Goal: Information Seeking & Learning: Learn about a topic

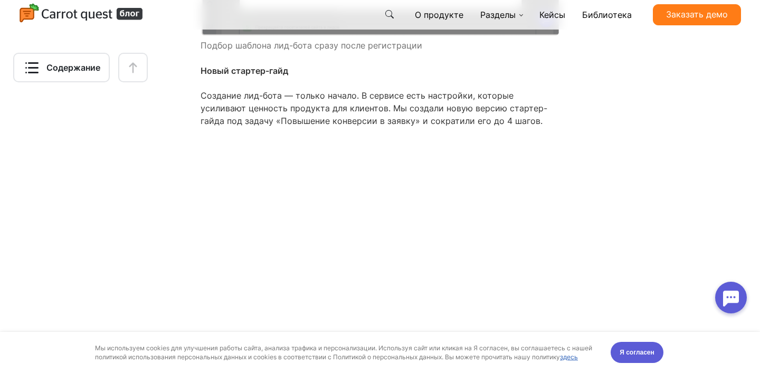
scroll to position [6509, 0]
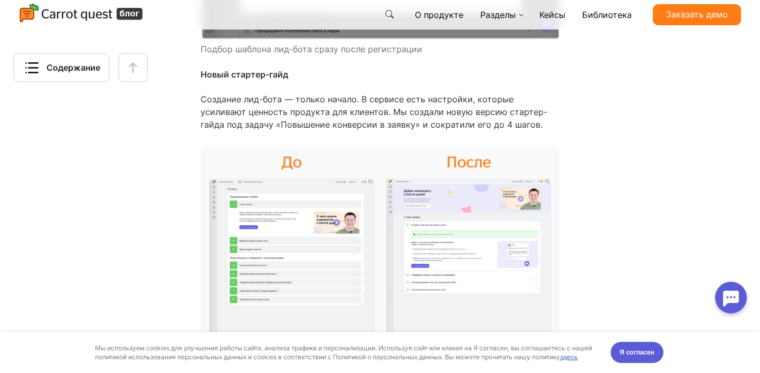
click at [434, 205] on img at bounding box center [380, 258] width 359 height 225
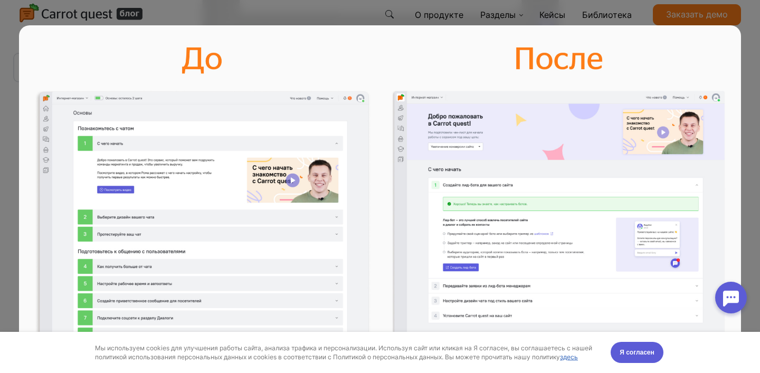
click at [579, 14] on div at bounding box center [380, 186] width 722 height 373
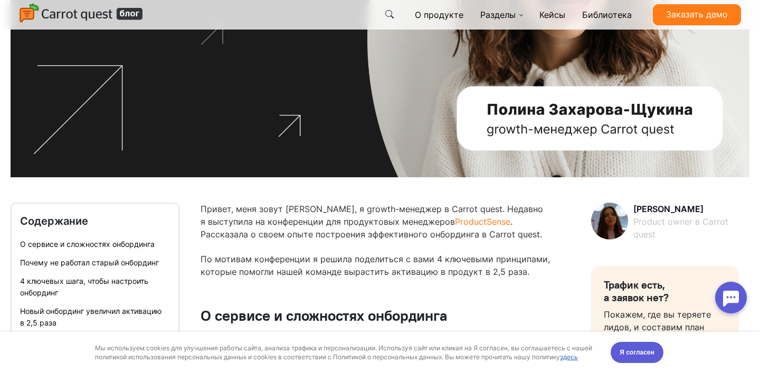
scroll to position [0, 0]
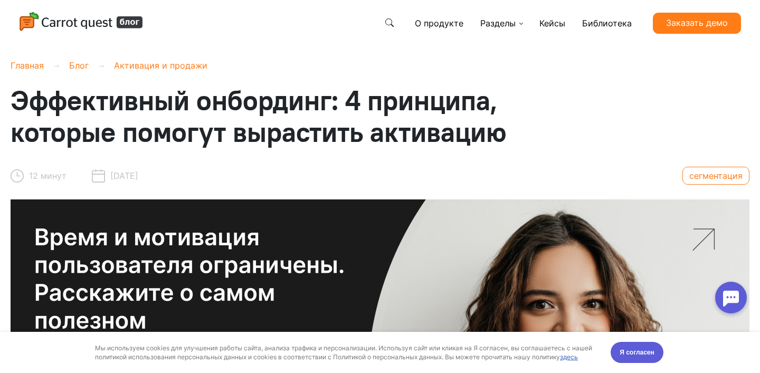
click at [135, 69] on link "Активация и продажи" at bounding box center [160, 65] width 93 height 11
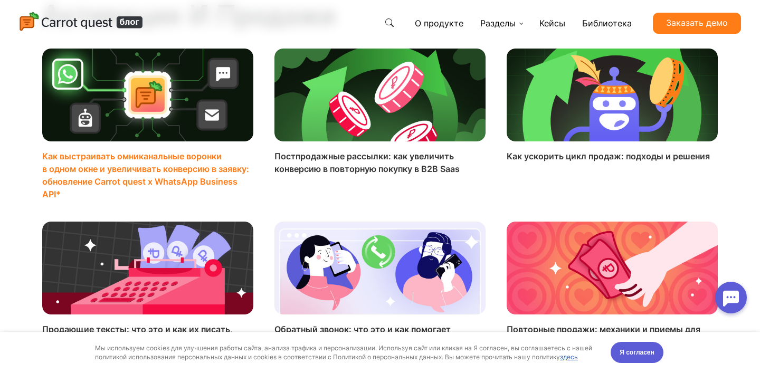
scroll to position [77, 0]
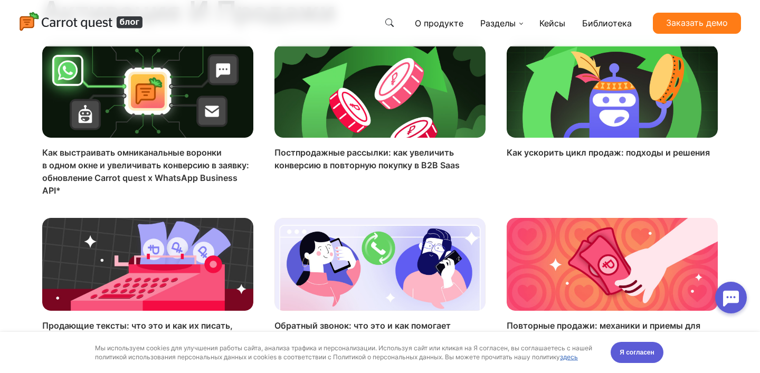
click at [393, 18] on icon at bounding box center [389, 22] width 8 height 8
type input "тултипы"
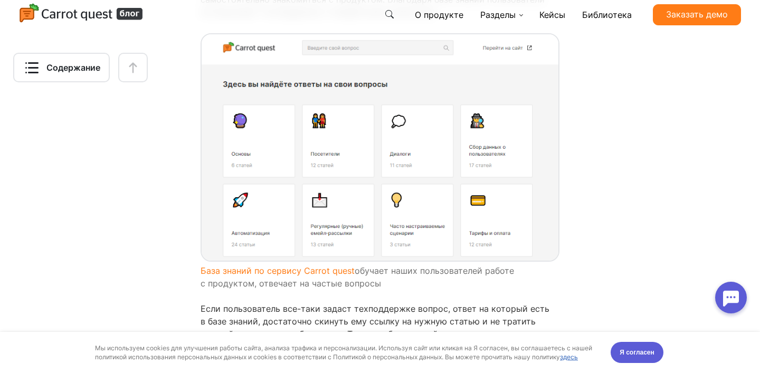
scroll to position [11867, 0]
